Goal: Task Accomplishment & Management: Manage account settings

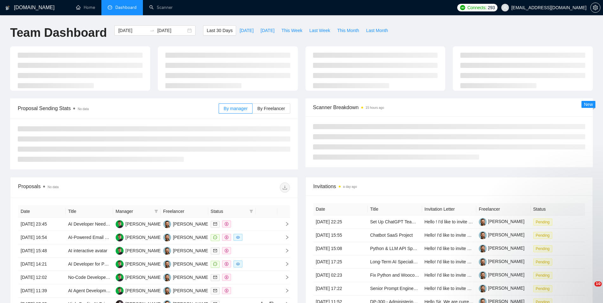
type input "[DATE]"
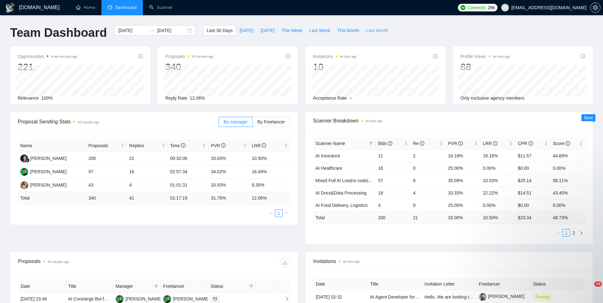
click at [367, 28] on span "Last Month" at bounding box center [377, 30] width 22 height 7
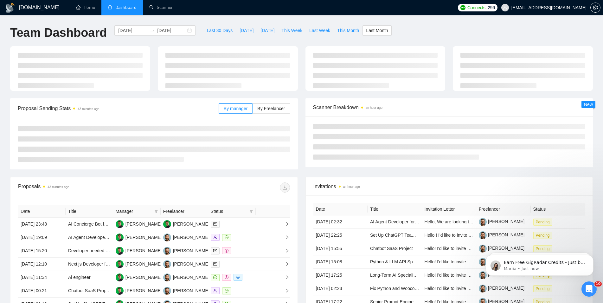
type input "[DATE]"
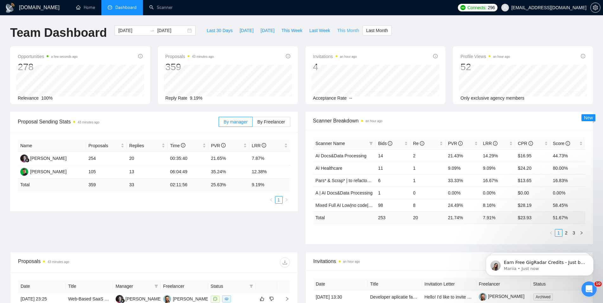
click at [342, 29] on span "This Month" at bounding box center [348, 30] width 22 height 7
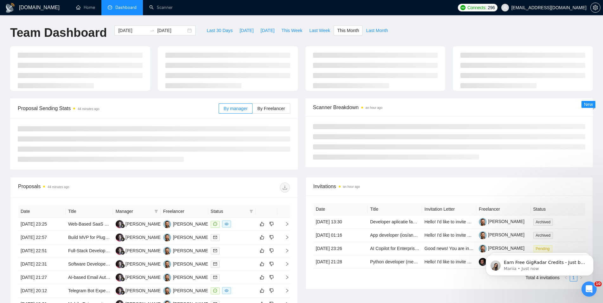
type input "[DATE]"
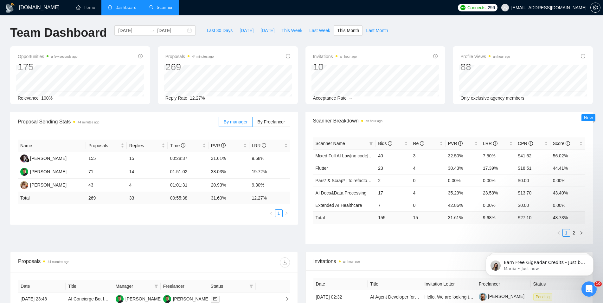
click at [162, 8] on link "Scanner" at bounding box center [160, 7] width 23 height 5
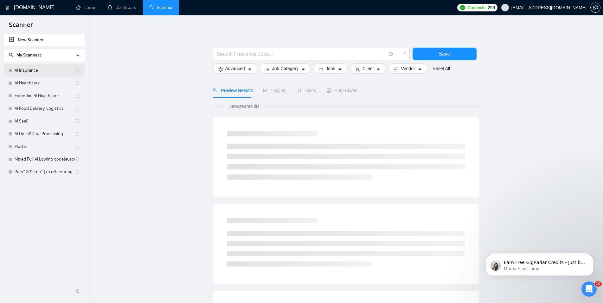
click at [32, 71] on link "AI Insurance" at bounding box center [45, 70] width 61 height 13
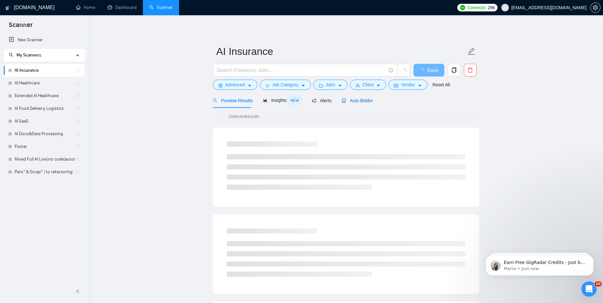
click at [355, 101] on span "Auto Bidder" at bounding box center [357, 100] width 31 height 5
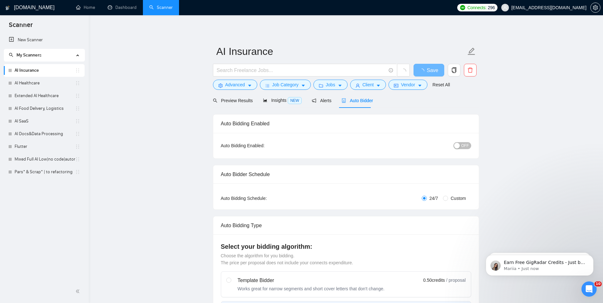
click at [465, 143] on span "OFF" at bounding box center [465, 145] width 8 height 7
click at [425, 72] on span "Save" at bounding box center [428, 70] width 11 height 8
click at [48, 86] on link "AI Healthcare" at bounding box center [45, 83] width 61 height 13
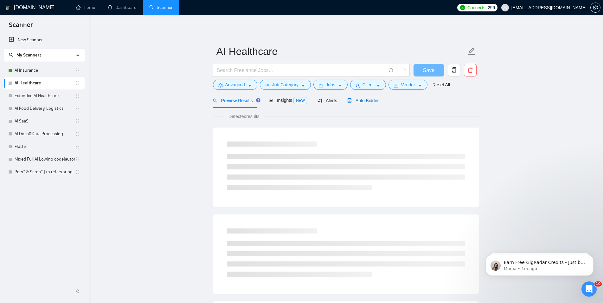
click at [364, 100] on span "Auto Bidder" at bounding box center [362, 100] width 31 height 5
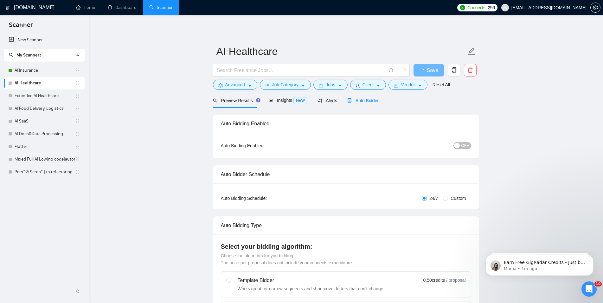
click at [457, 144] on div "button" at bounding box center [457, 146] width 6 height 6
click at [429, 70] on span "Save" at bounding box center [428, 70] width 11 height 8
click at [28, 99] on link "Extended AI Healthcare" at bounding box center [45, 95] width 61 height 13
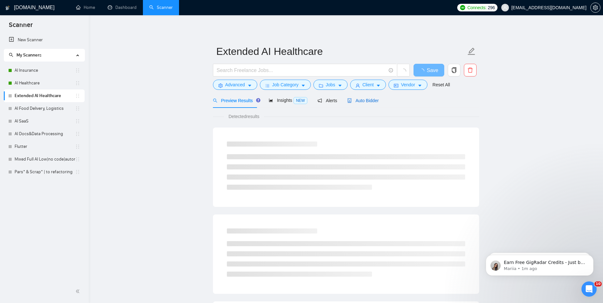
click at [362, 100] on span "Auto Bidder" at bounding box center [362, 100] width 31 height 5
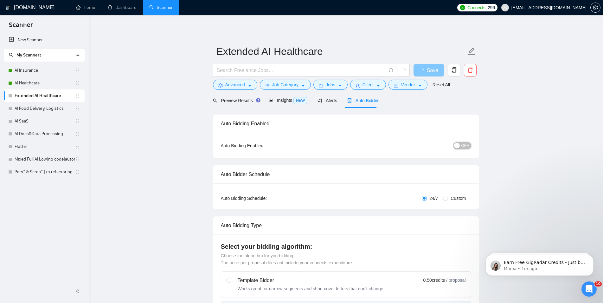
click at [468, 144] on span "OFF" at bounding box center [465, 145] width 8 height 7
checkbox input "true"
click at [427, 70] on button "Save" at bounding box center [429, 70] width 31 height 13
click at [44, 105] on link "AI Food Delivery, Logistics" at bounding box center [45, 108] width 61 height 13
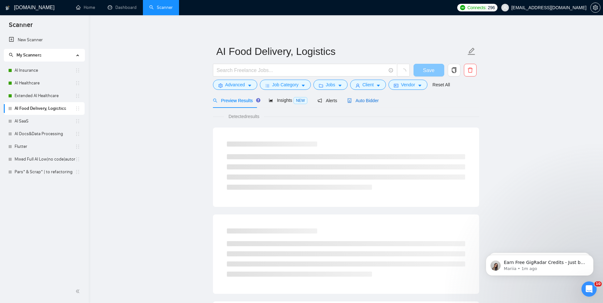
click at [360, 101] on span "Auto Bidder" at bounding box center [362, 100] width 31 height 5
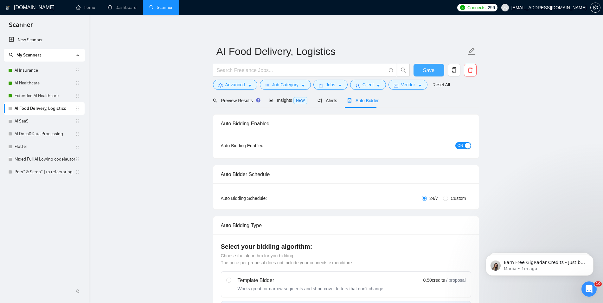
click at [427, 72] on span "Save" at bounding box center [428, 70] width 11 height 8
click at [43, 119] on link "AI SaaS" at bounding box center [45, 121] width 61 height 13
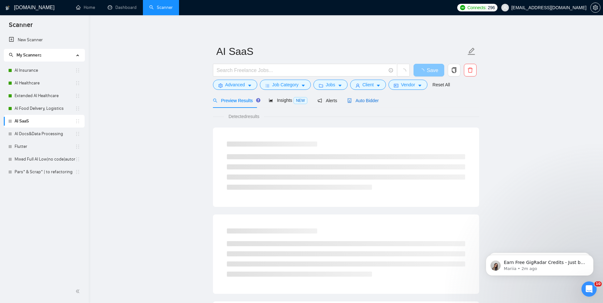
click at [365, 101] on span "Auto Bidder" at bounding box center [362, 100] width 31 height 5
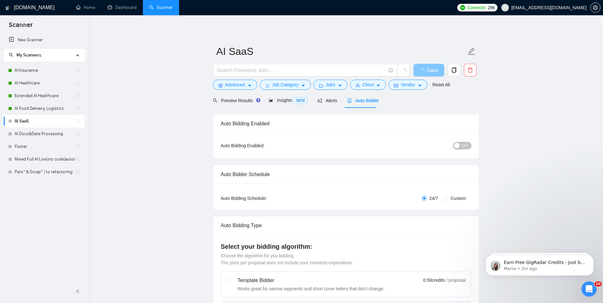
click at [463, 145] on span "OFF" at bounding box center [465, 145] width 8 height 7
click at [428, 68] on span "Save" at bounding box center [432, 70] width 11 height 8
click at [48, 130] on link "AI Docs&Data Processing" at bounding box center [45, 133] width 61 height 13
click at [358, 101] on span "Auto Bidder" at bounding box center [362, 100] width 31 height 5
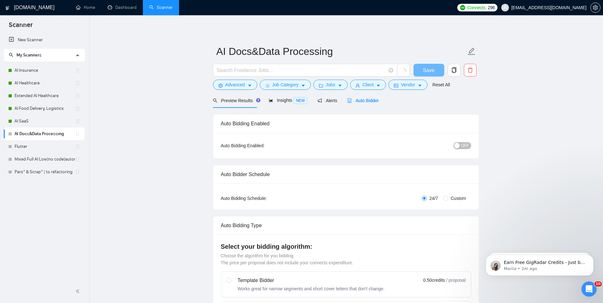
click at [456, 148] on div "button" at bounding box center [457, 146] width 6 height 6
click at [431, 68] on span "Save" at bounding box center [428, 70] width 11 height 8
click at [18, 149] on link "Flutter" at bounding box center [45, 146] width 61 height 13
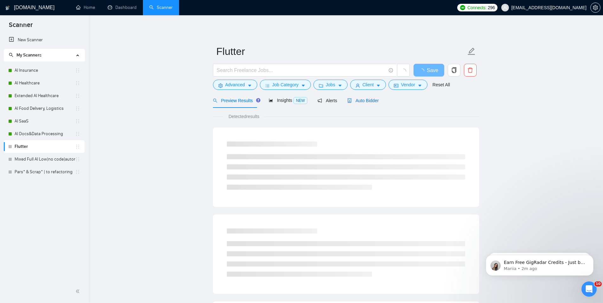
click at [350, 102] on span "Auto Bidder" at bounding box center [362, 100] width 31 height 5
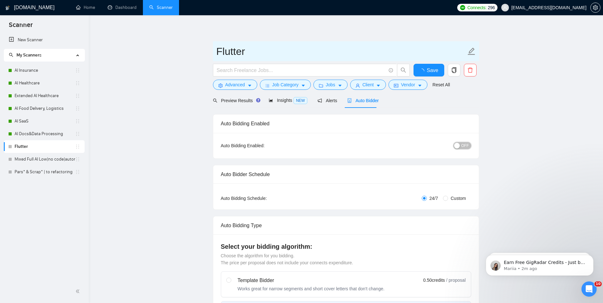
click at [462, 142] on button "OFF" at bounding box center [463, 145] width 18 height 7
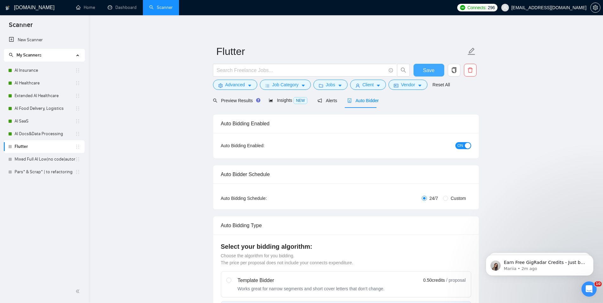
click at [431, 72] on span "Save" at bounding box center [428, 70] width 11 height 8
click at [53, 164] on link "Mixed Full AI Low|no code|automations" at bounding box center [45, 159] width 61 height 13
click at [359, 103] on span "Auto Bidder" at bounding box center [362, 100] width 31 height 5
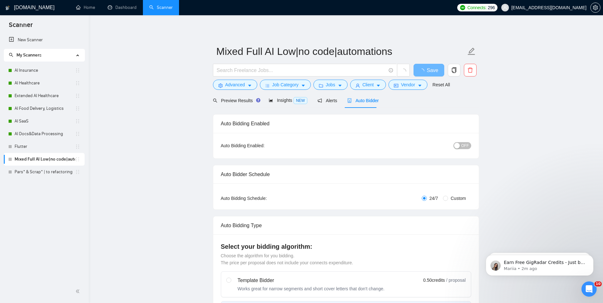
click at [461, 142] on button "OFF" at bounding box center [463, 145] width 18 height 7
click at [429, 70] on span "Save" at bounding box center [432, 70] width 11 height 8
click at [50, 167] on link "Pars* & Scrap* | to refactoring" at bounding box center [45, 171] width 61 height 13
checkbox input "true"
click at [49, 174] on link "Pars* & Scrap* | to refactoring" at bounding box center [45, 171] width 61 height 13
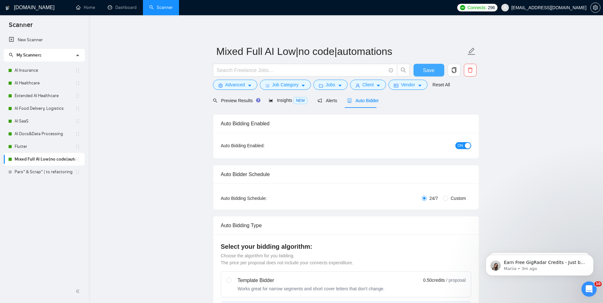
click at [421, 68] on button "Save" at bounding box center [429, 70] width 31 height 13
click at [54, 170] on link "Pars* & Scrap* | to refactoring" at bounding box center [45, 171] width 61 height 13
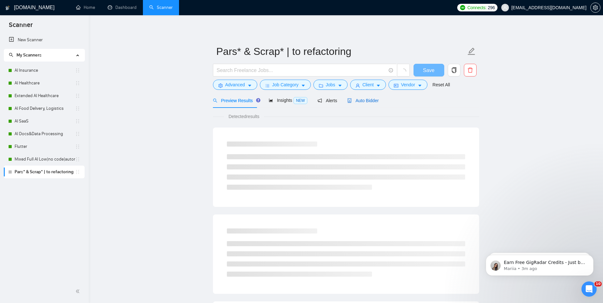
click at [361, 101] on span "Auto Bidder" at bounding box center [362, 100] width 31 height 5
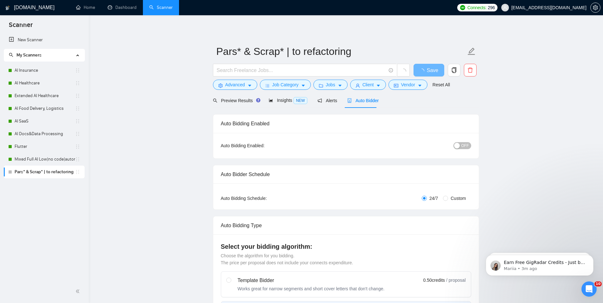
click at [459, 144] on div "button" at bounding box center [457, 146] width 6 height 6
click at [436, 67] on button "Save" at bounding box center [429, 70] width 31 height 13
click at [118, 10] on link "Dashboard" at bounding box center [122, 7] width 29 height 5
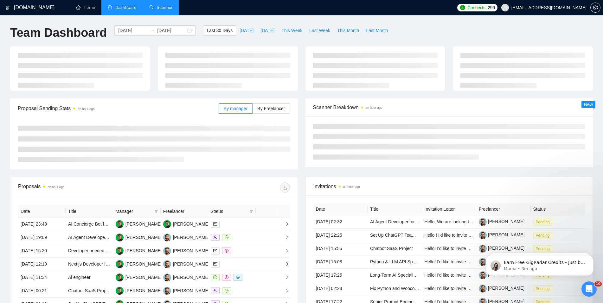
type input "[DATE]"
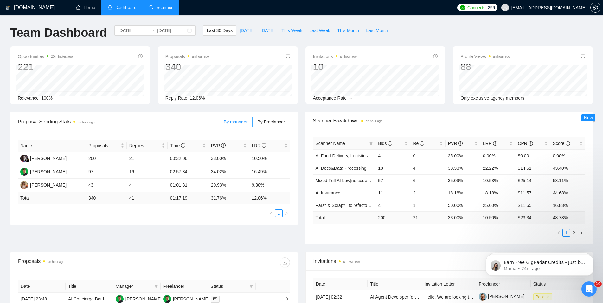
click at [166, 8] on link "Scanner" at bounding box center [160, 7] width 23 height 5
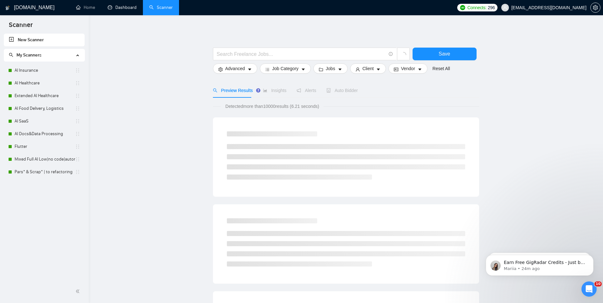
click at [129, 6] on link "Dashboard" at bounding box center [122, 7] width 29 height 5
